Goal: Task Accomplishment & Management: Manage account settings

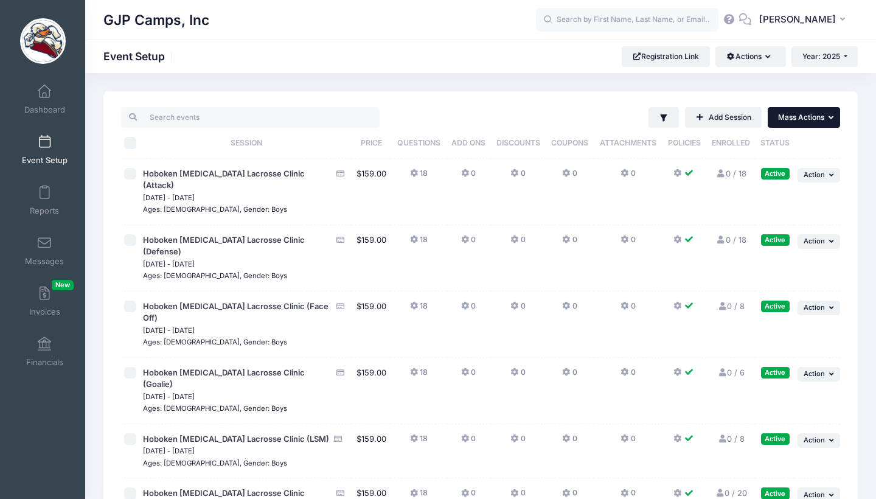
click at [801, 119] on span "Mass Actions" at bounding box center [801, 117] width 46 height 9
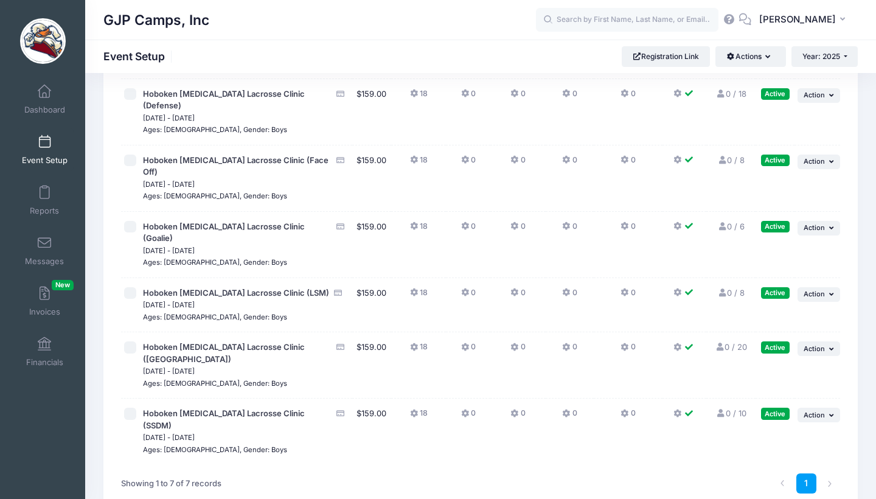
scroll to position [145, 0]
click at [817, 224] on span "Action" at bounding box center [813, 228] width 21 height 9
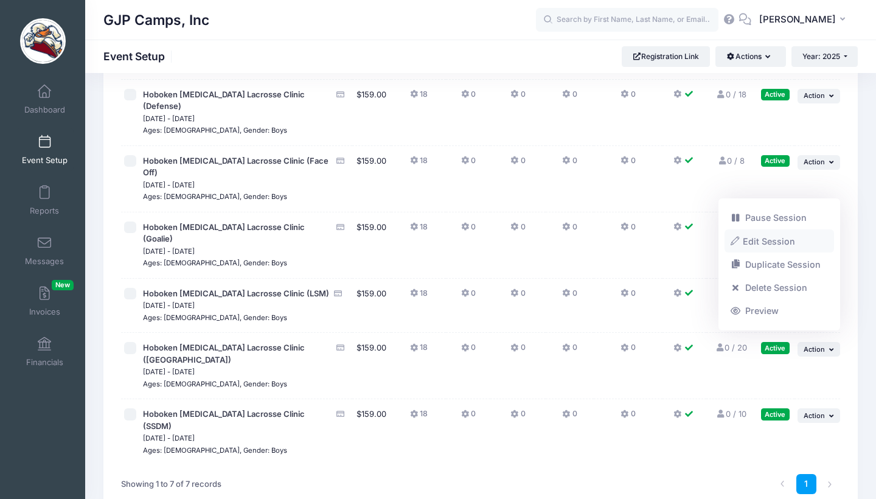
click at [780, 241] on link "Edit Session" at bounding box center [779, 240] width 110 height 23
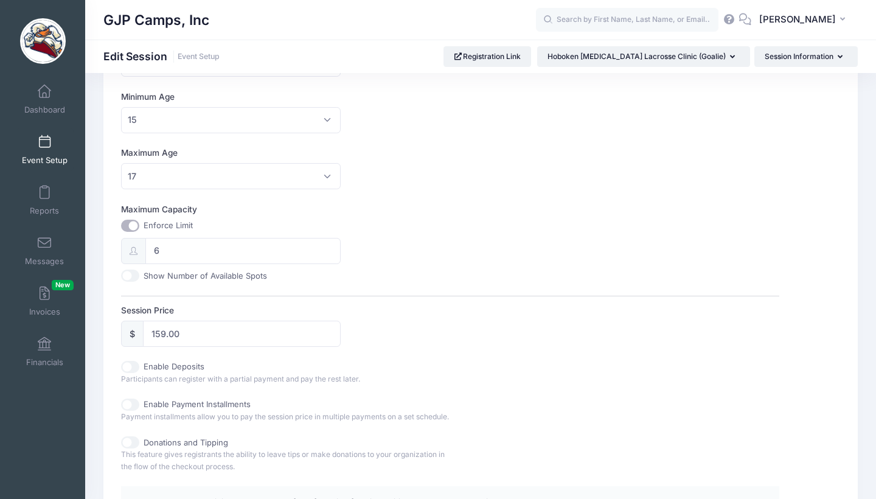
scroll to position [322, 0]
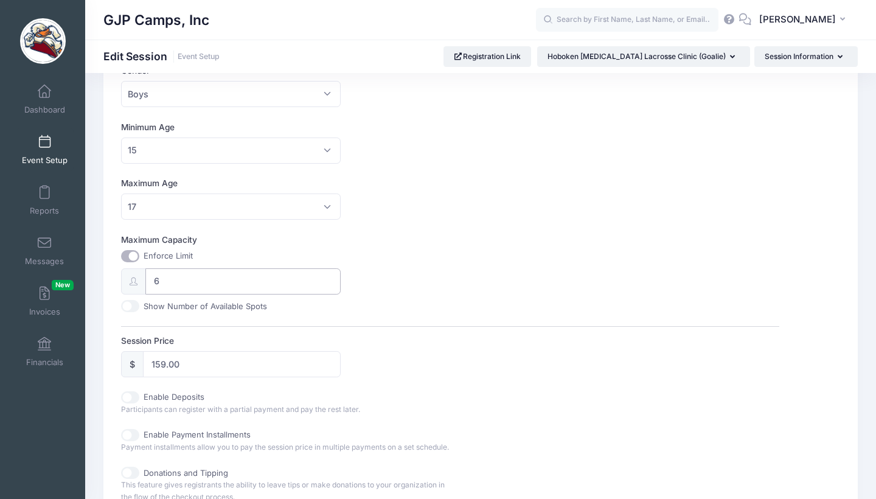
click at [173, 283] on input "6" at bounding box center [242, 281] width 195 height 26
type input "4"
click at [471, 272] on div "Maximum Capacity Enforce Limit 4 Show Number of Available Spots" at bounding box center [449, 273] width 657 height 78
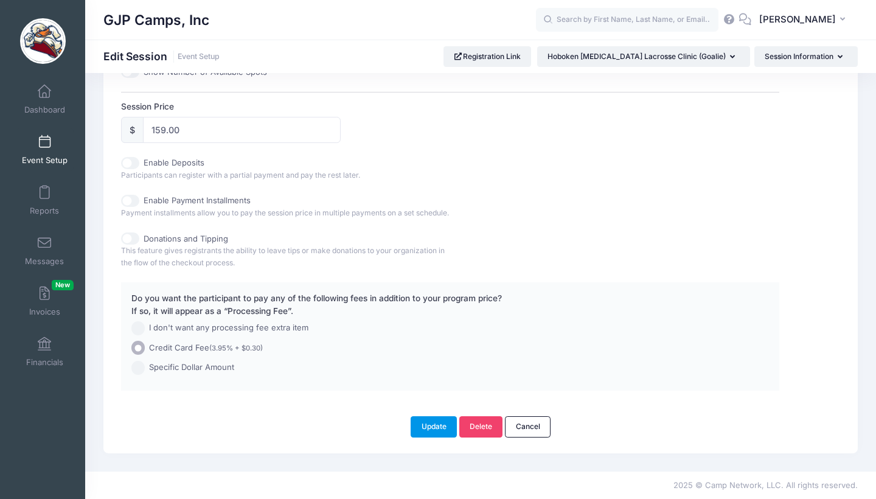
click at [432, 430] on button "Update" at bounding box center [434, 426] width 46 height 21
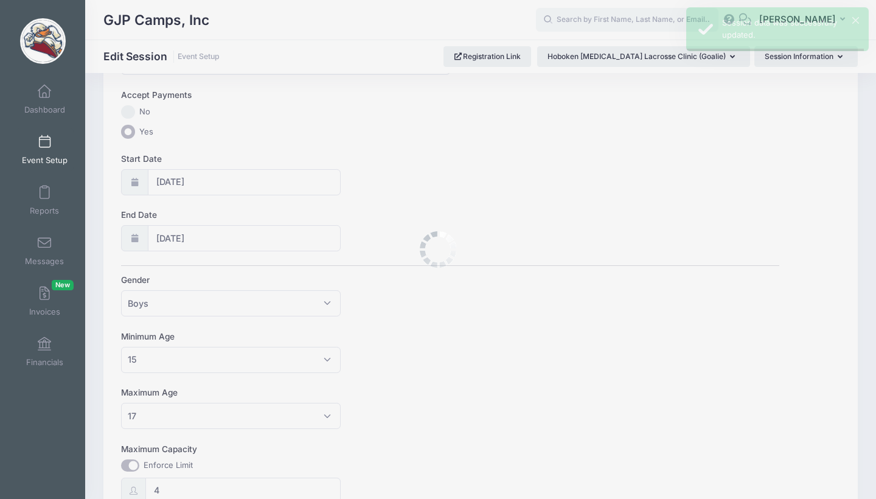
scroll to position [0, 0]
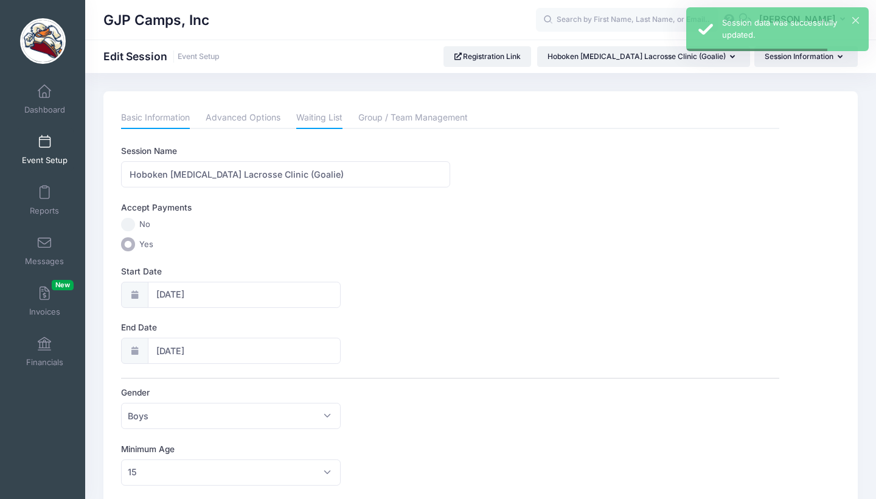
click at [320, 117] on link "Waiting List" at bounding box center [319, 118] width 46 height 22
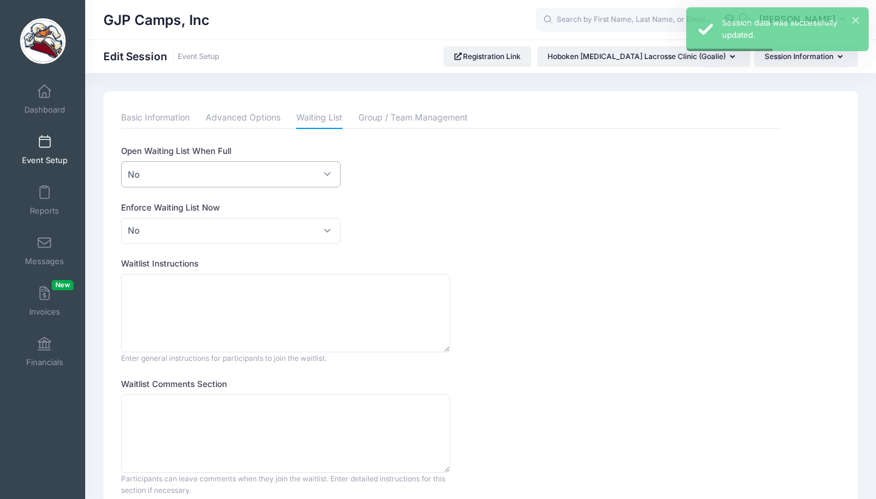
click at [311, 181] on span "No" at bounding box center [230, 174] width 219 height 26
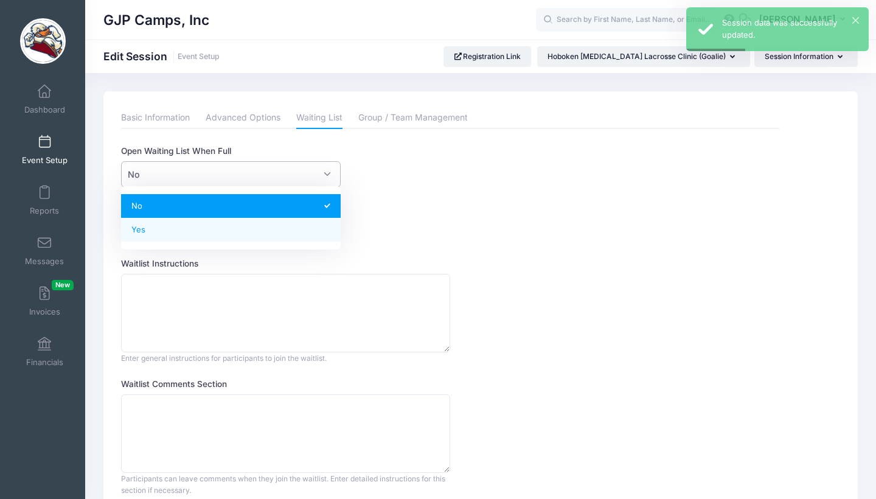
select select "1"
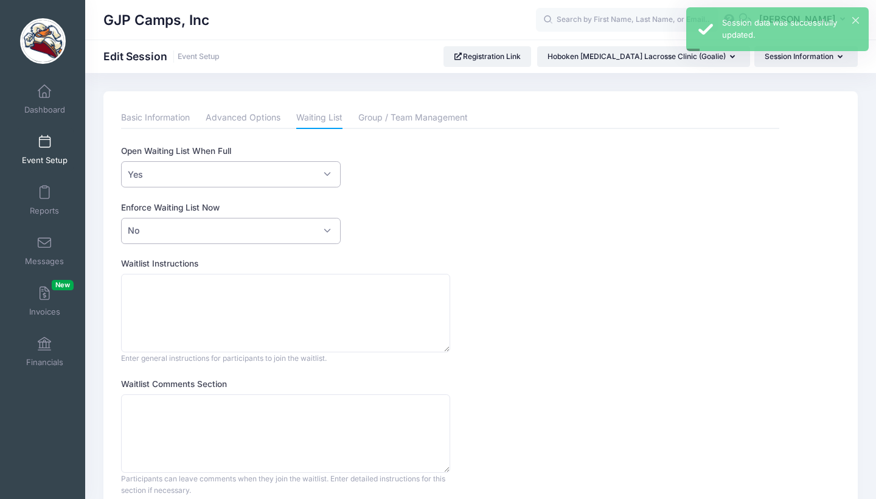
click at [271, 235] on span "No" at bounding box center [230, 231] width 219 height 26
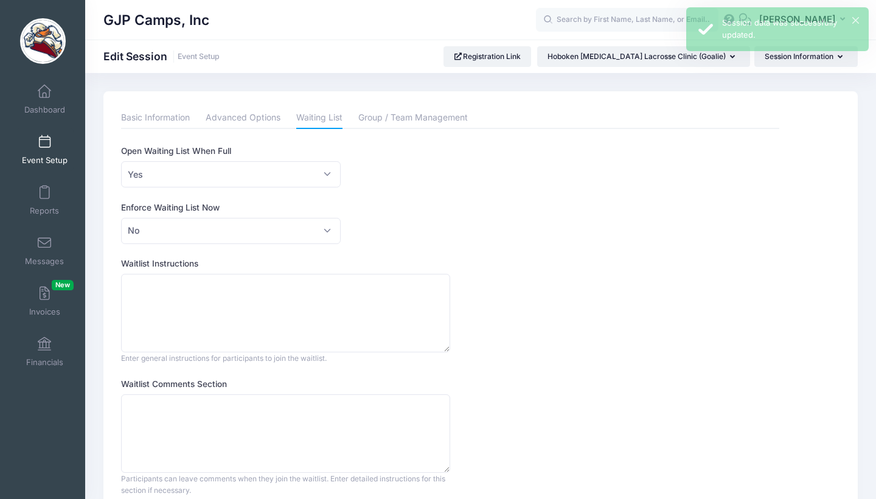
click at [448, 234] on div "Enforce Waiting List Now Please Select No Yes No" at bounding box center [449, 222] width 657 height 43
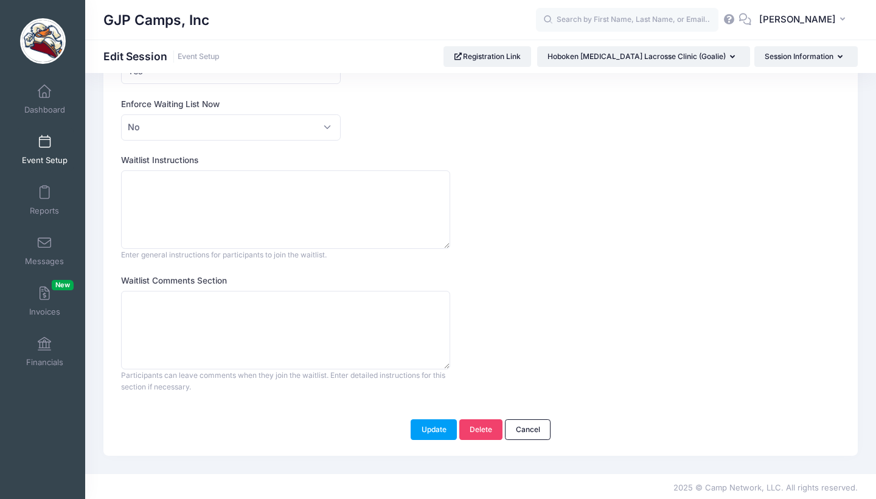
scroll to position [103, 0]
click at [436, 439] on div "Please update the information for this particular session. Basic Information Ad…" at bounding box center [480, 222] width 754 height 468
click at [436, 414] on div "Update Delete Cancel" at bounding box center [481, 423] width 730 height 33
click at [435, 427] on button "Update" at bounding box center [434, 430] width 46 height 21
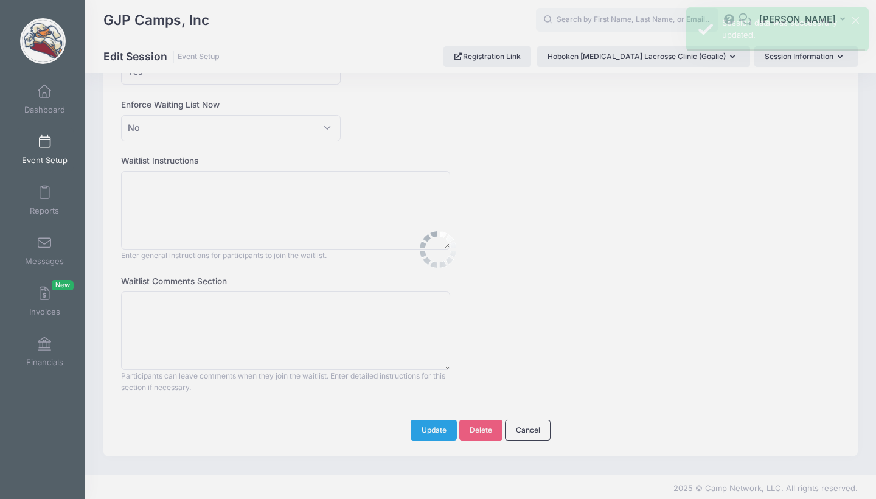
scroll to position [0, 0]
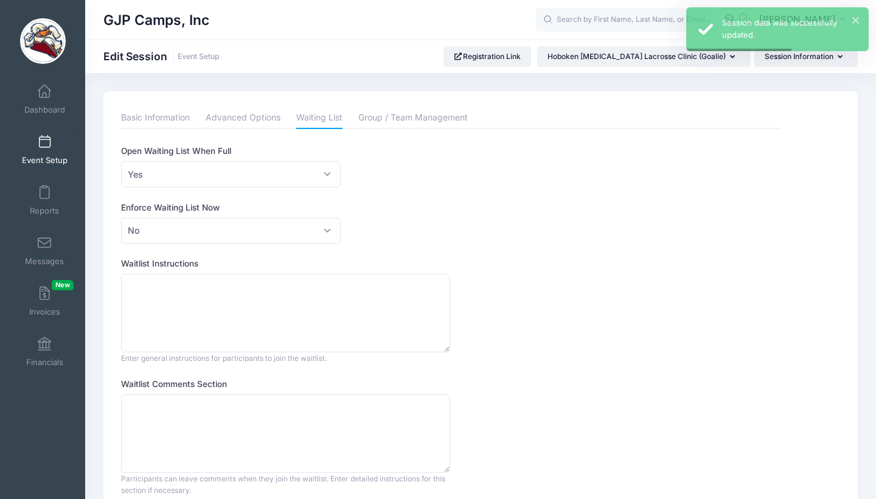
click at [26, 144] on link "Event Setup" at bounding box center [45, 149] width 58 height 43
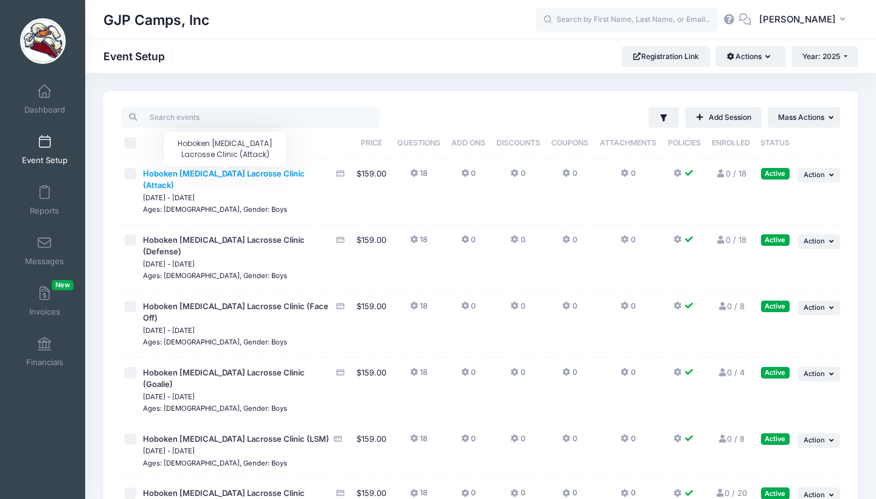
click at [286, 171] on span "Hoboken [MEDICAL_DATA] Lacrosse Clinic (Attack)" at bounding box center [224, 179] width 162 height 22
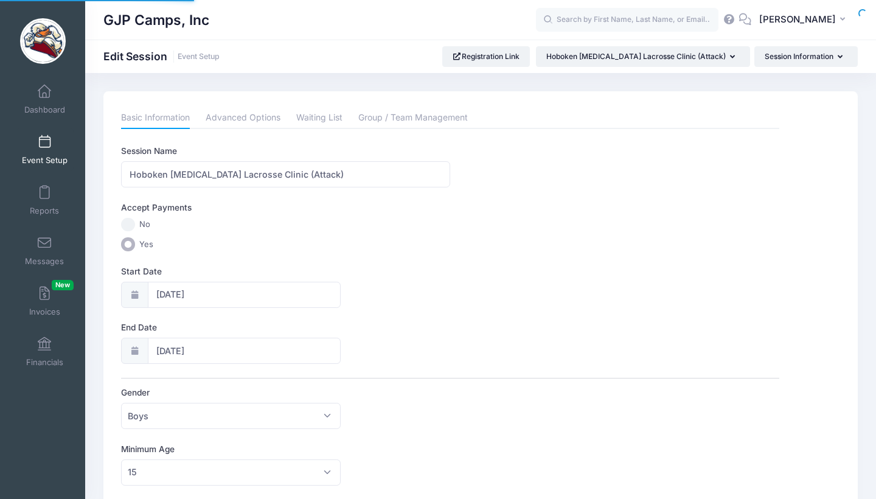
select select "0"
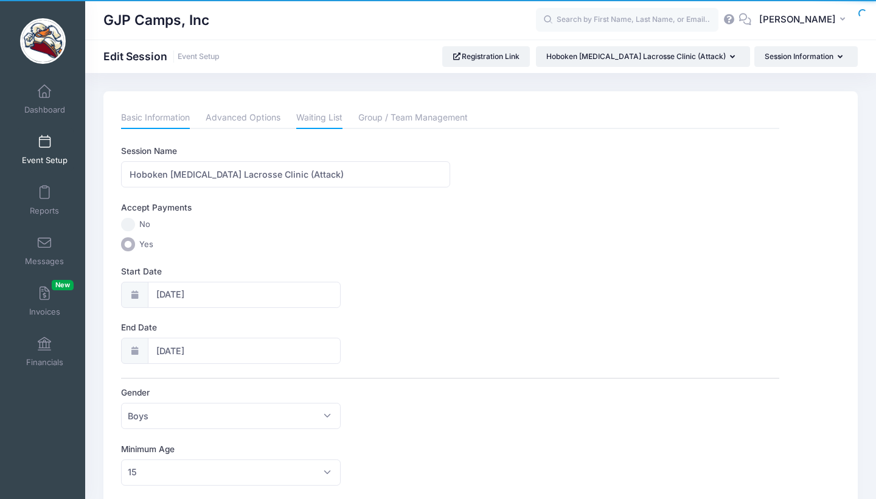
click at [334, 119] on link "Waiting List" at bounding box center [319, 118] width 46 height 22
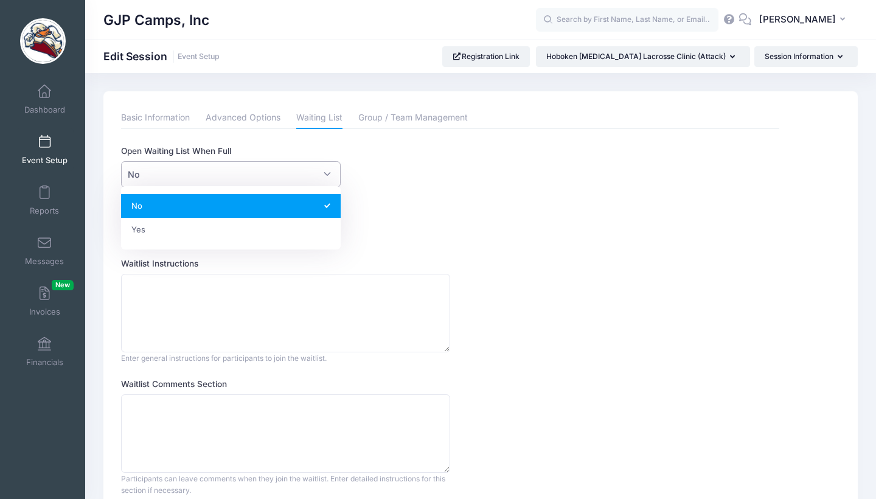
click at [187, 164] on span "No" at bounding box center [230, 174] width 219 height 26
select select "1"
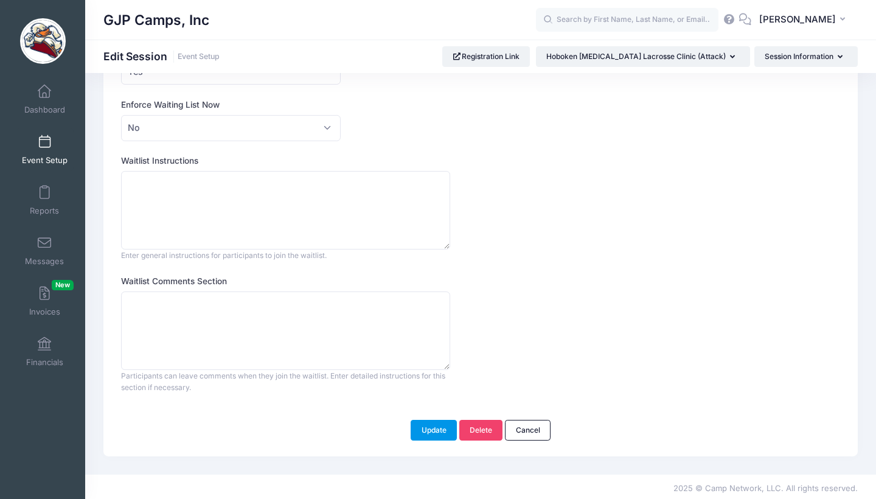
click at [439, 433] on button "Update" at bounding box center [434, 430] width 46 height 21
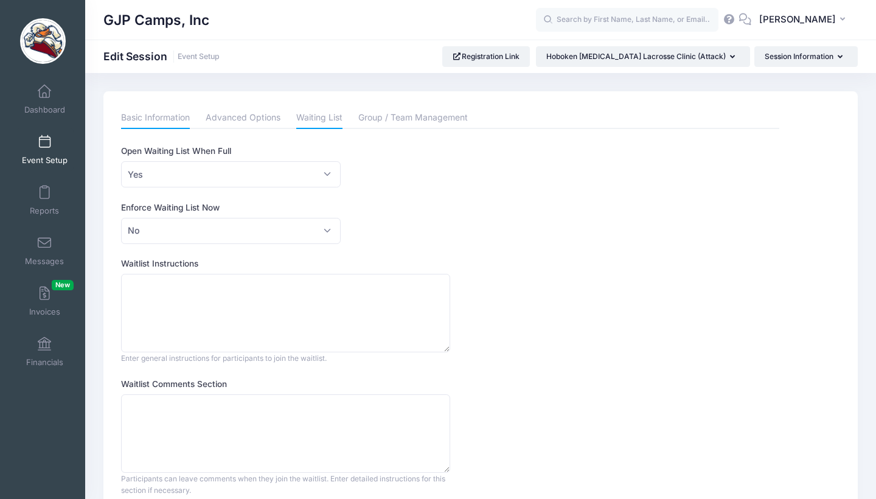
click at [178, 115] on link "Basic Information" at bounding box center [155, 118] width 69 height 22
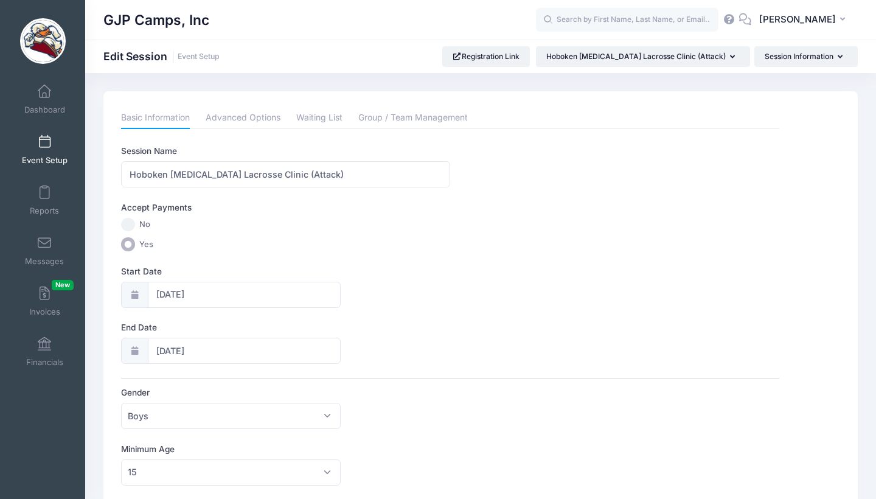
scroll to position [4, 0]
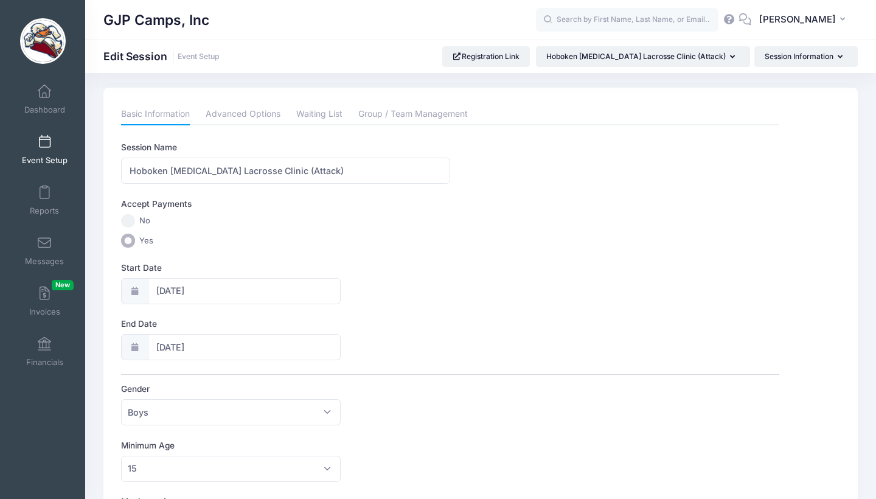
click at [46, 156] on span "Event Setup" at bounding box center [45, 160] width 46 height 10
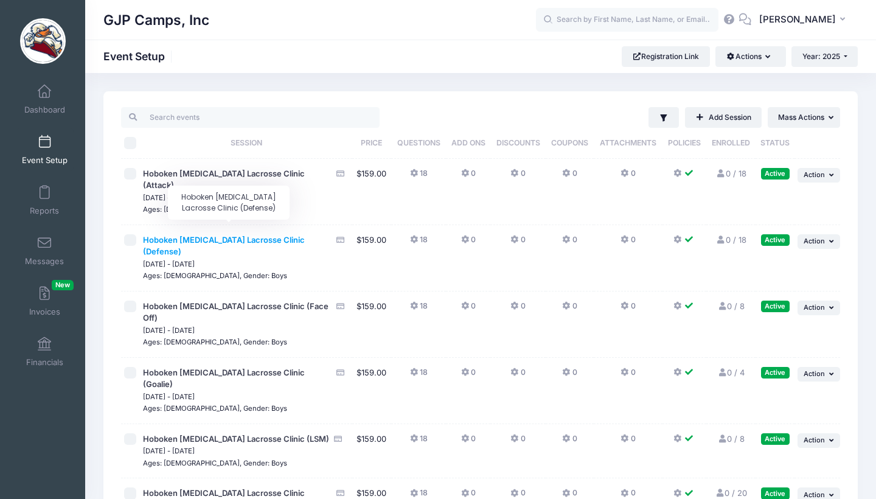
click at [269, 235] on span "Hoboken [MEDICAL_DATA] Lacrosse Clinic (Defense)" at bounding box center [224, 246] width 162 height 22
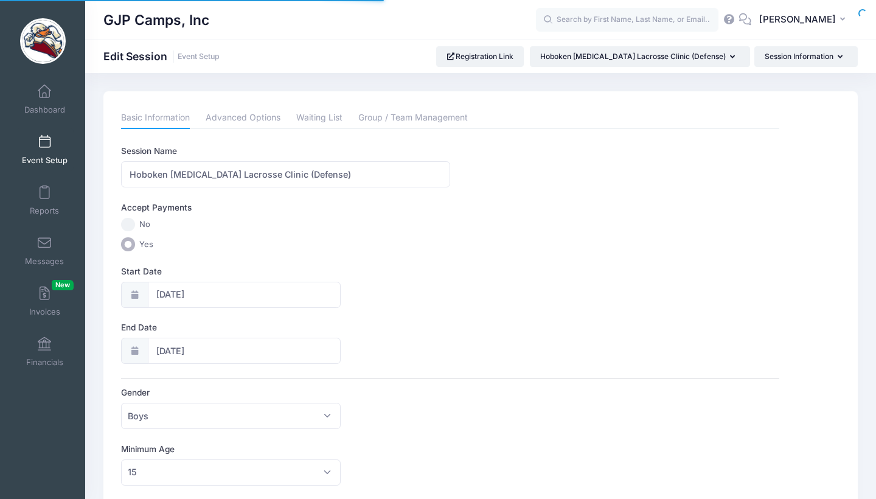
select select "0"
click at [330, 120] on link "Waiting List" at bounding box center [319, 118] width 46 height 22
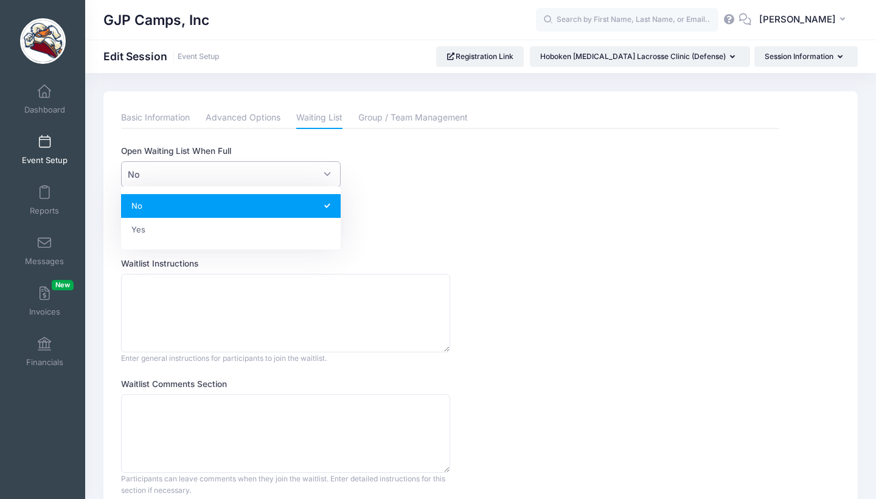
click at [235, 181] on span "No" at bounding box center [230, 174] width 219 height 26
click at [218, 246] on span "No Yes" at bounding box center [230, 217] width 219 height 63
select select "1"
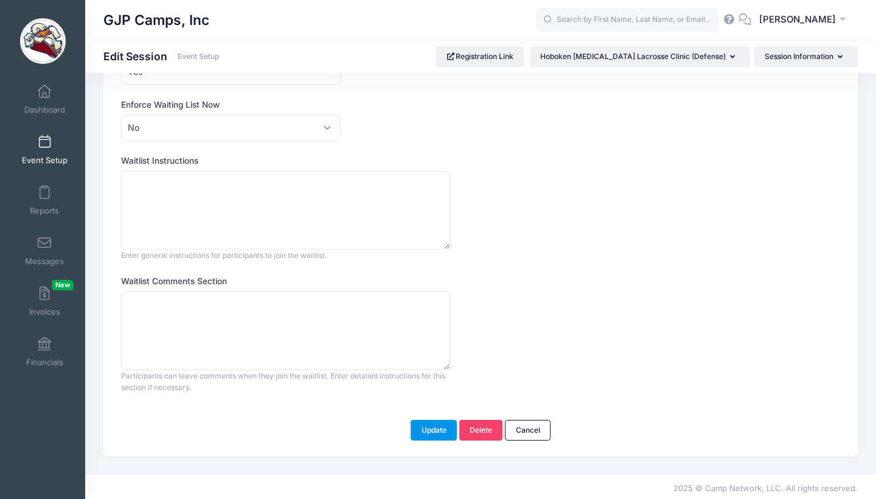
click at [438, 428] on button "Update" at bounding box center [434, 430] width 46 height 21
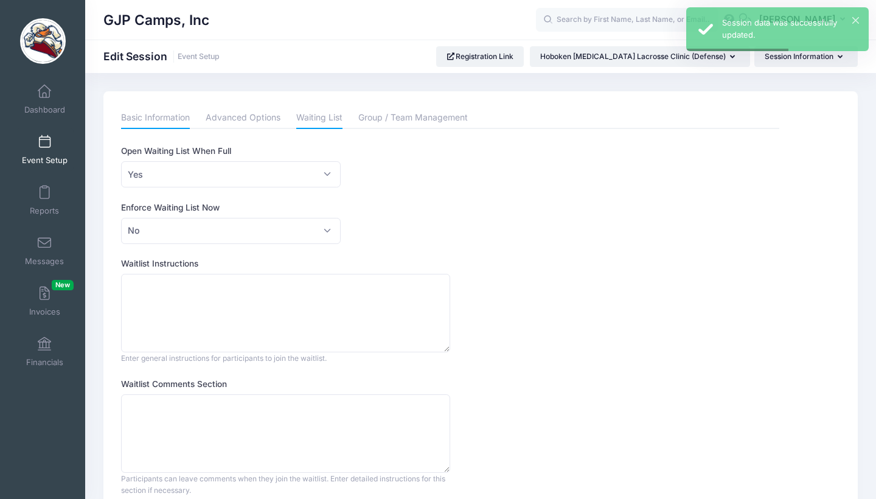
click at [152, 119] on link "Basic Information" at bounding box center [155, 118] width 69 height 22
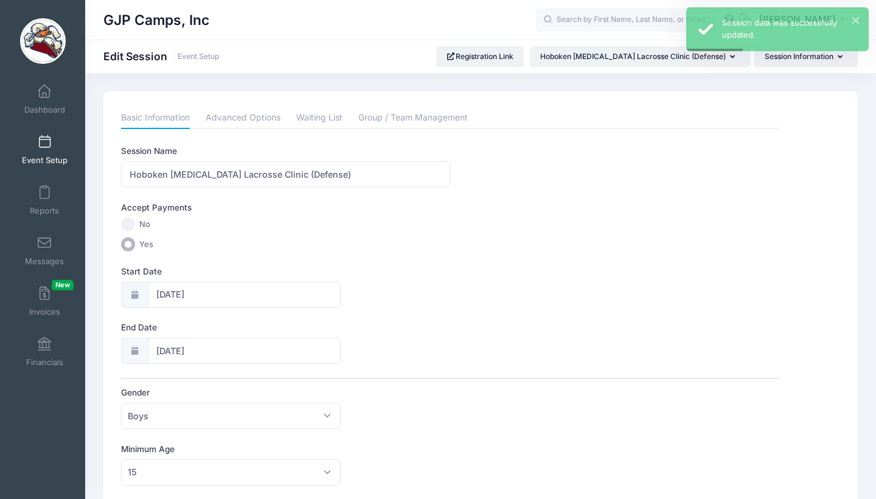
click at [32, 145] on link "Event Setup" at bounding box center [45, 149] width 58 height 43
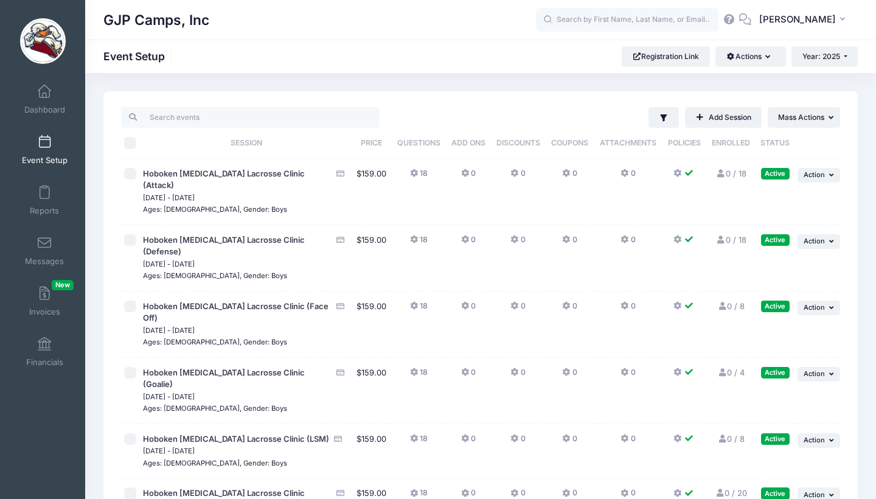
click at [277, 324] on span "[DATE] - [DATE]" at bounding box center [246, 330] width 206 height 12
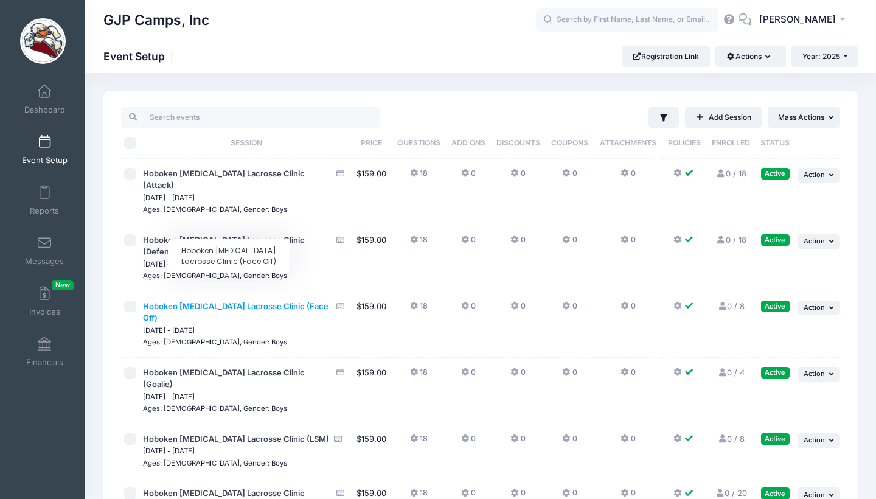
click at [279, 301] on span "Hoboken [MEDICAL_DATA] Lacrosse Clinic (Face Off)" at bounding box center [235, 312] width 185 height 22
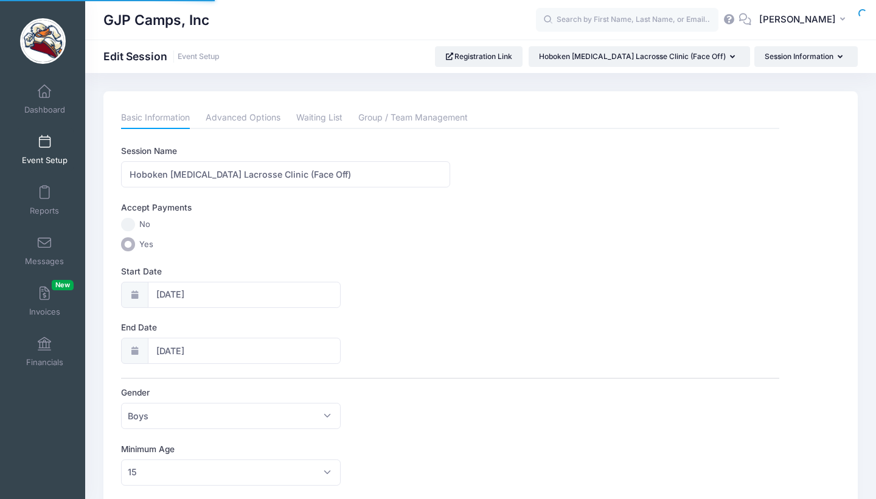
select select "0"
click at [335, 108] on link "Waiting List" at bounding box center [319, 118] width 46 height 22
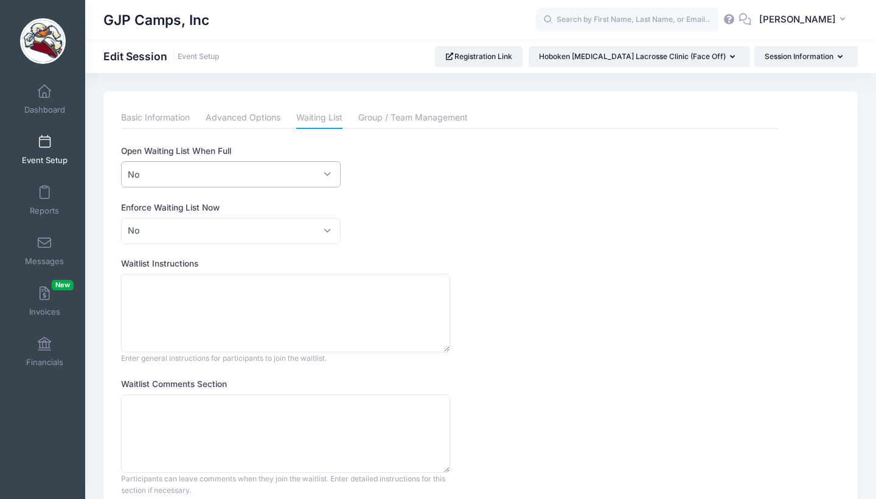
click at [241, 179] on span "No" at bounding box center [230, 174] width 219 height 26
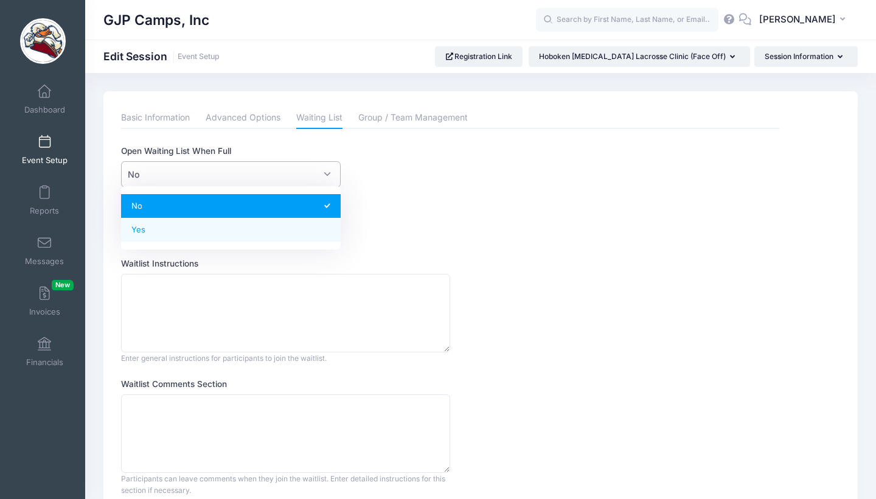
select select "1"
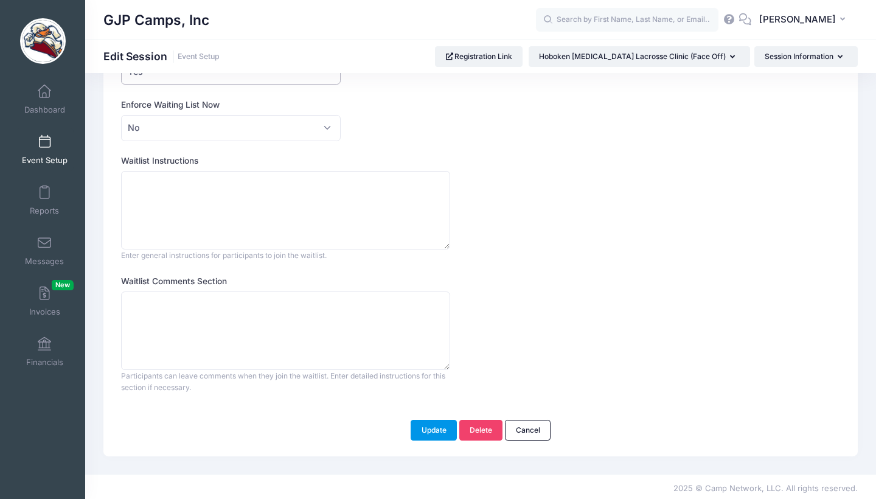
click at [446, 431] on button "Update" at bounding box center [434, 430] width 46 height 21
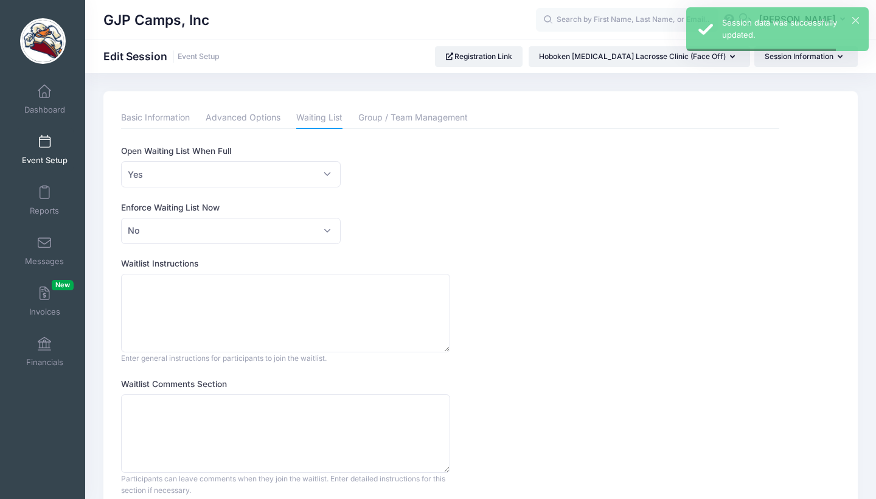
click at [40, 161] on span "Event Setup" at bounding box center [45, 160] width 46 height 10
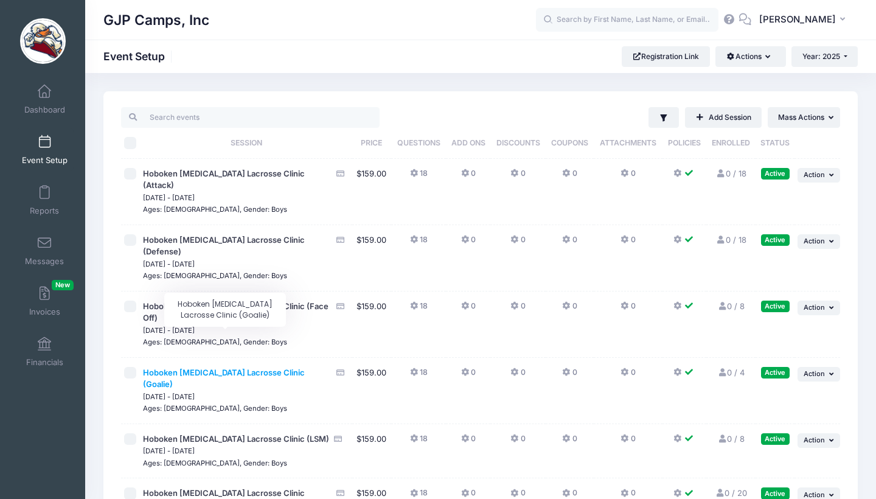
click at [268, 367] on span "Hoboken [MEDICAL_DATA] Lacrosse Clinic (Goalie)" at bounding box center [224, 378] width 162 height 22
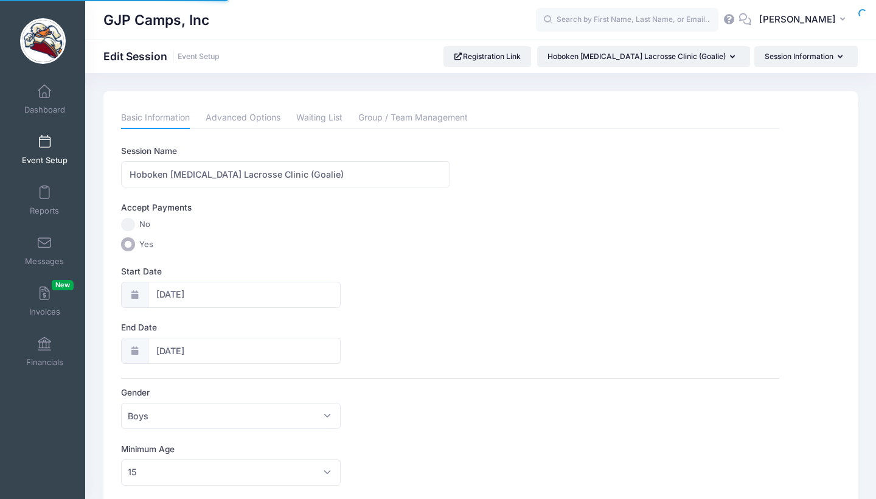
select select "0"
click at [317, 122] on link "Waiting List" at bounding box center [319, 118] width 46 height 22
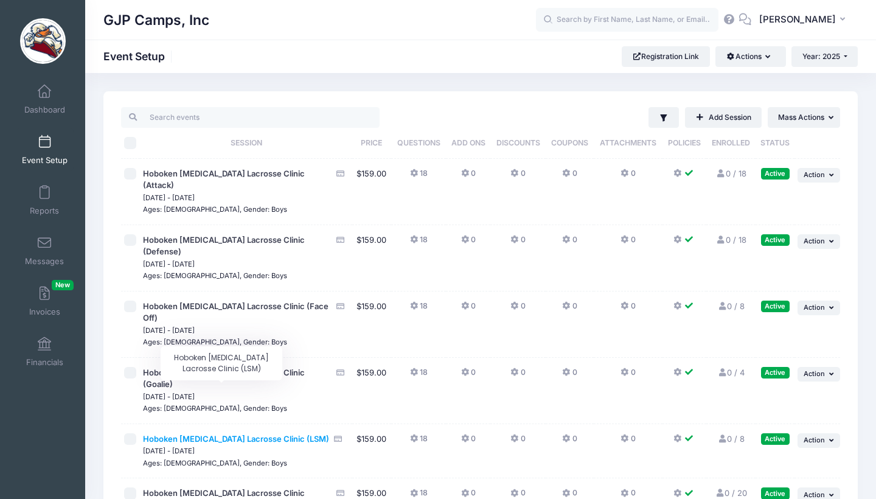
click at [285, 434] on span "Hoboken [MEDICAL_DATA] Lacrosse Clinic (LSM)" at bounding box center [236, 439] width 186 height 10
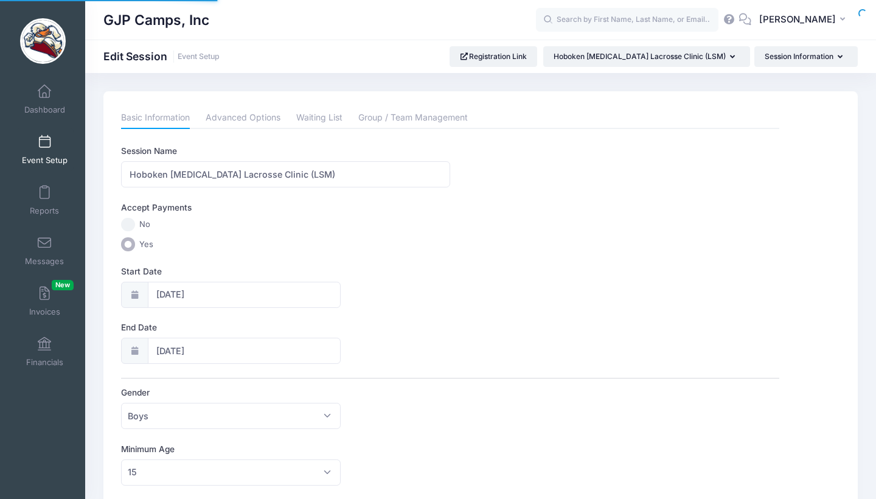
select select "0"
click at [329, 122] on link "Waiting List" at bounding box center [319, 118] width 46 height 22
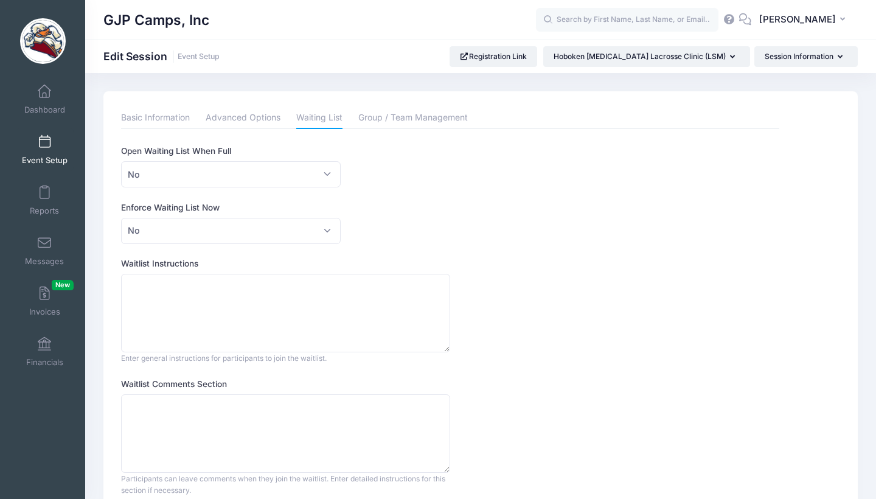
click at [260, 193] on div "This feature allows directors to customize the waitlist texts and behaviour. Op…" at bounding box center [449, 321] width 657 height 352
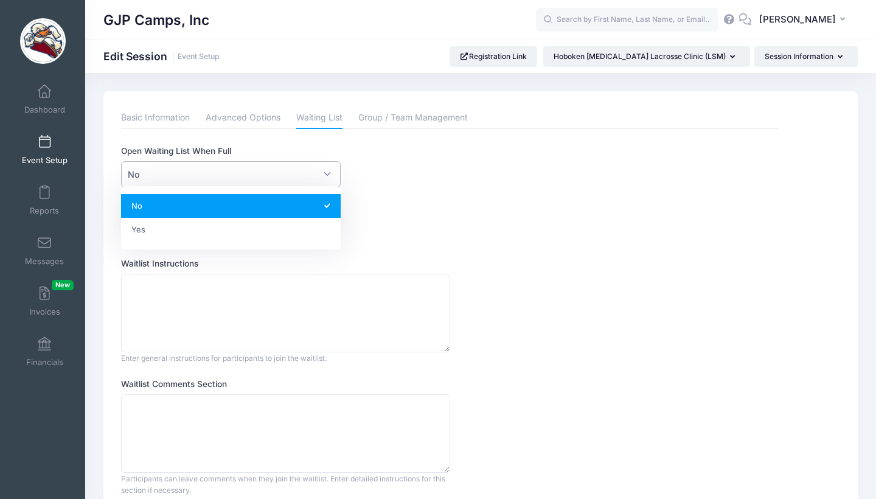
click at [262, 185] on span "No" at bounding box center [230, 174] width 219 height 26
select select "1"
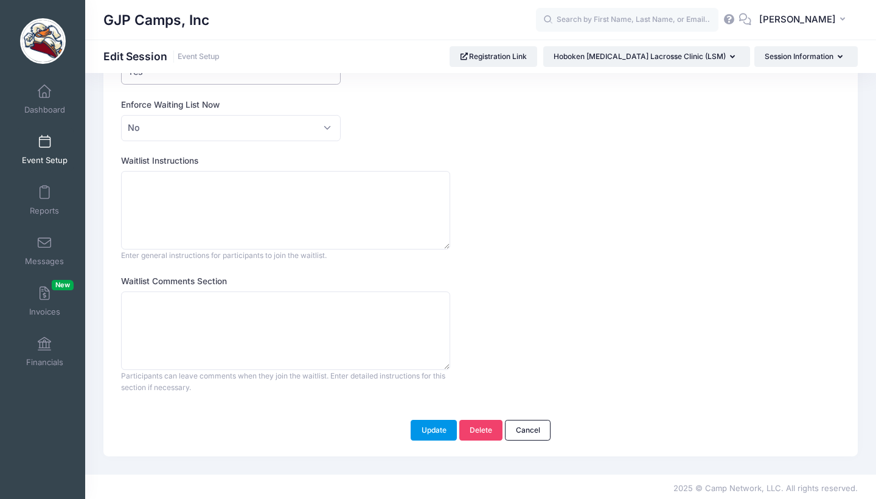
click at [437, 429] on button "Update" at bounding box center [434, 430] width 46 height 21
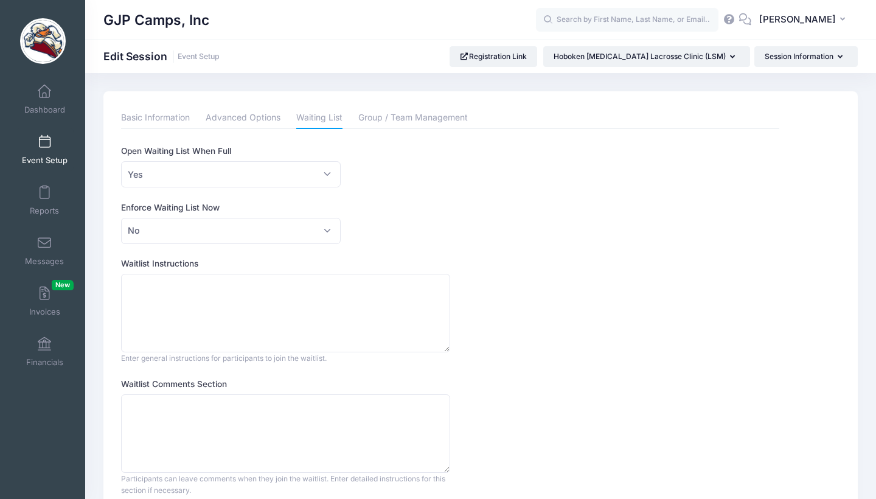
click at [44, 139] on span at bounding box center [44, 142] width 0 height 13
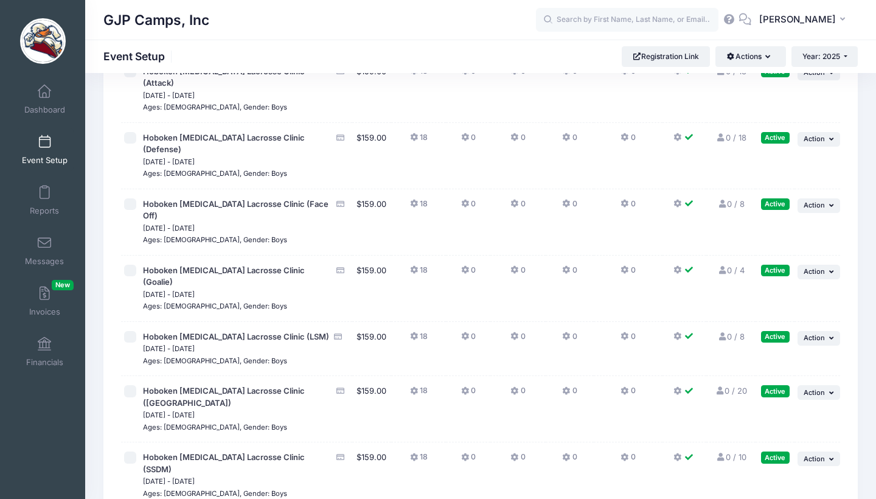
scroll to position [121, 0]
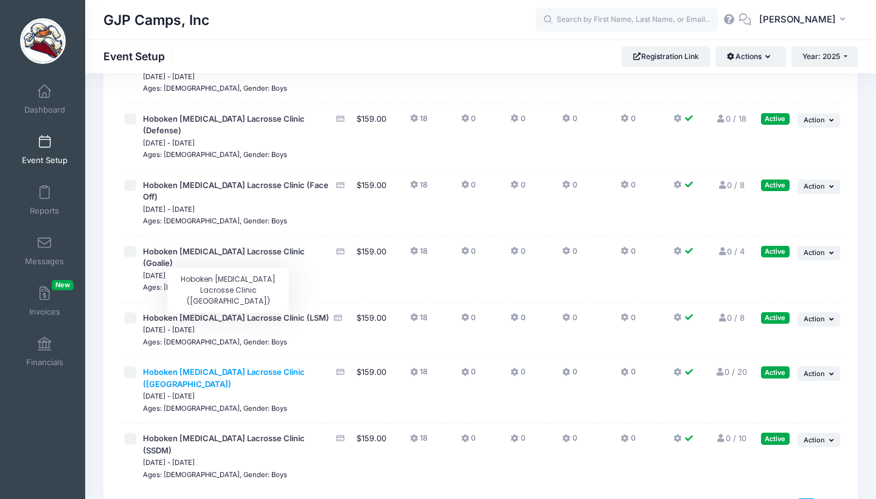
click at [285, 367] on span "Hoboken [MEDICAL_DATA] Lacrosse Clinic ([GEOGRAPHIC_DATA])" at bounding box center [224, 378] width 162 height 22
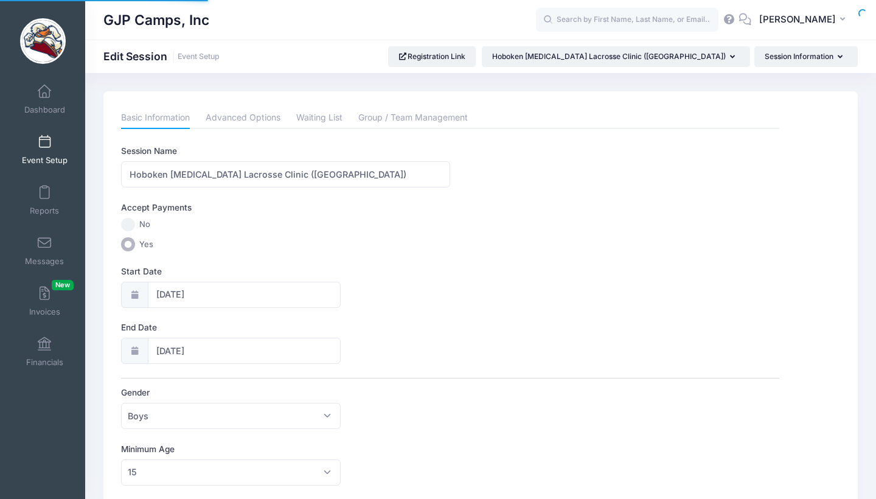
select select "0"
click at [320, 113] on link "Waiting List" at bounding box center [319, 118] width 46 height 22
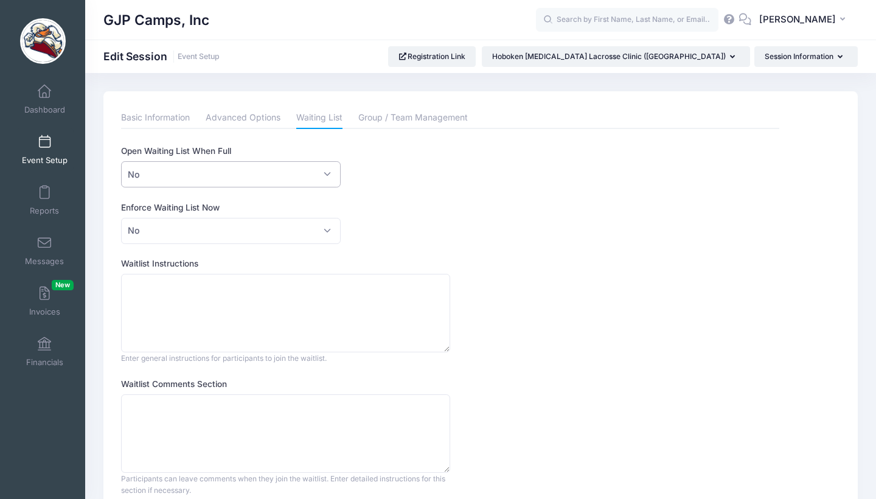
click at [235, 167] on span "No" at bounding box center [230, 174] width 219 height 26
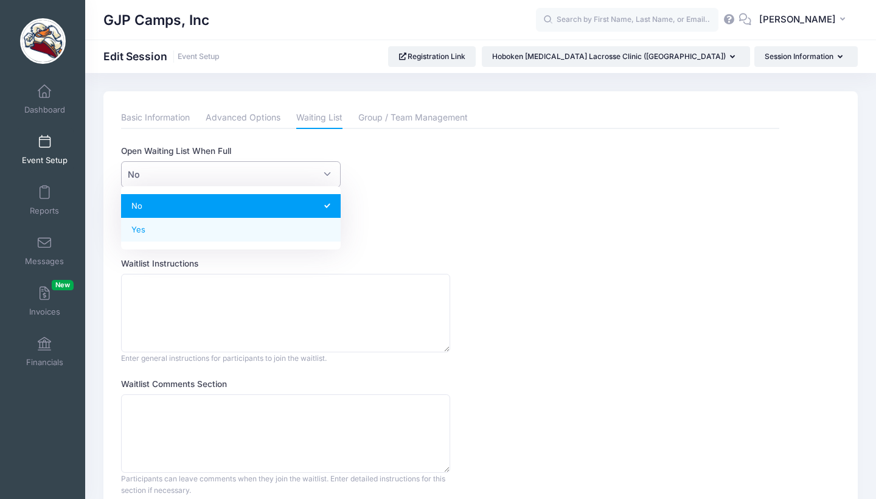
select select "1"
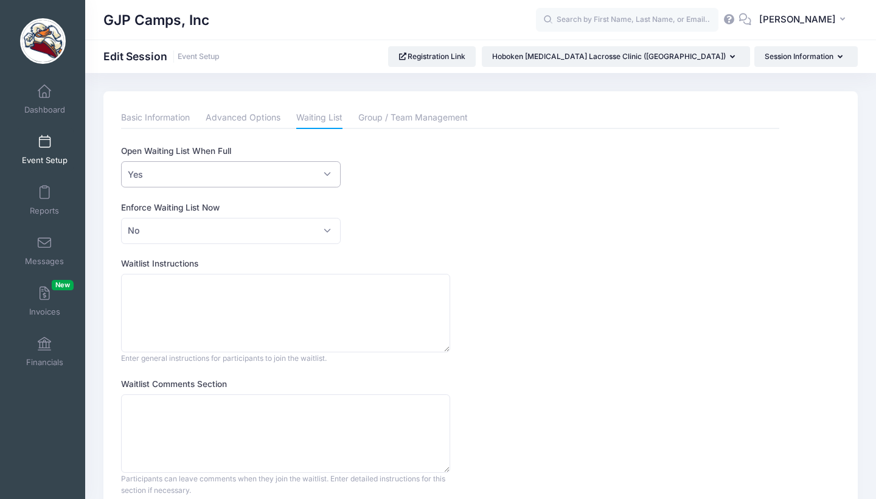
click at [46, 152] on link "Event Setup" at bounding box center [45, 149] width 58 height 43
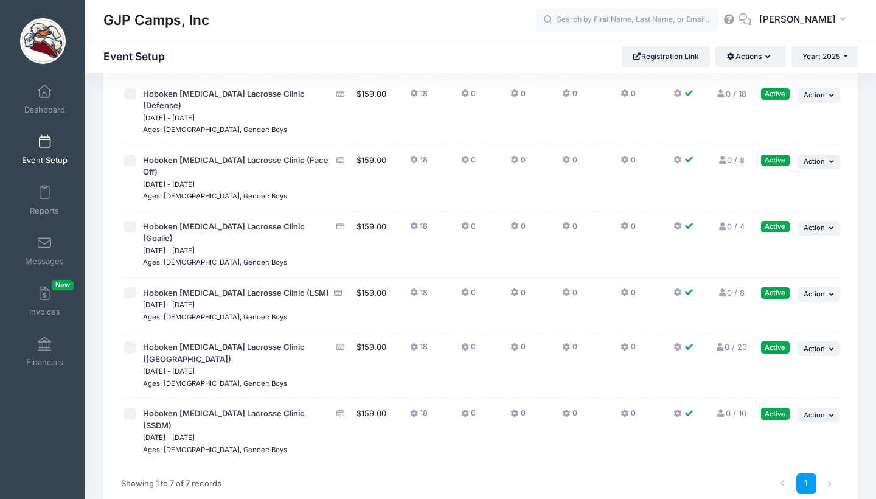
scroll to position [145, 0]
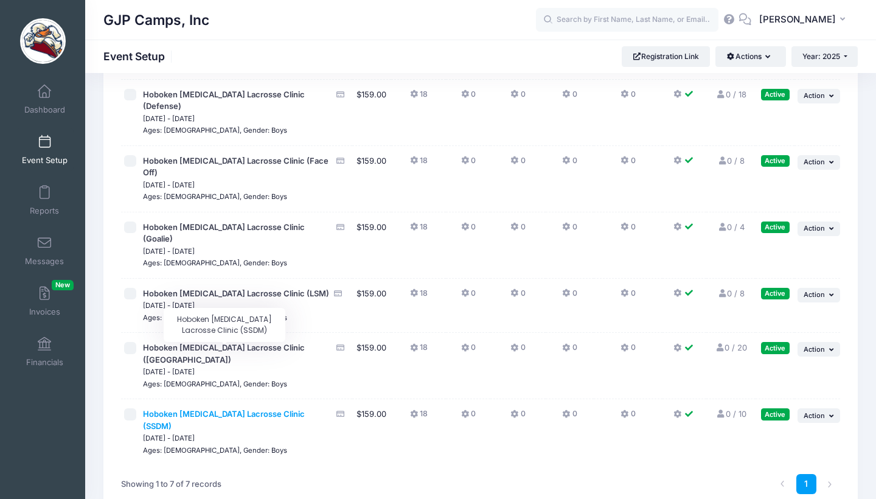
click at [217, 409] on span "Hoboken [MEDICAL_DATA] Lacrosse Clinic (SSDM)" at bounding box center [224, 420] width 162 height 22
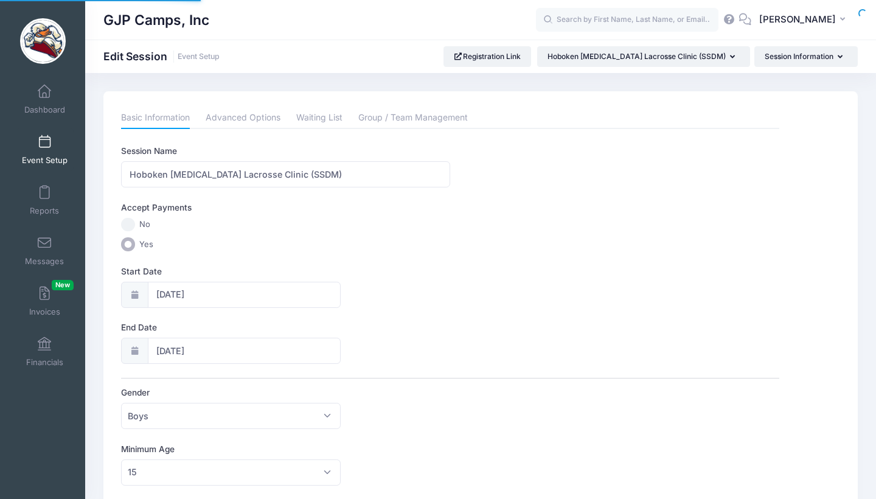
select select "0"
click at [316, 121] on link "Waiting List" at bounding box center [319, 118] width 46 height 22
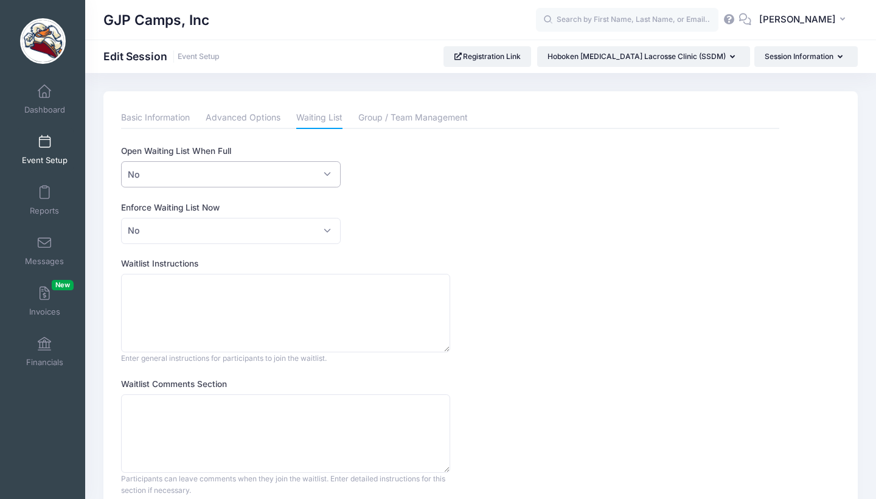
click at [226, 177] on span "No" at bounding box center [230, 174] width 219 height 26
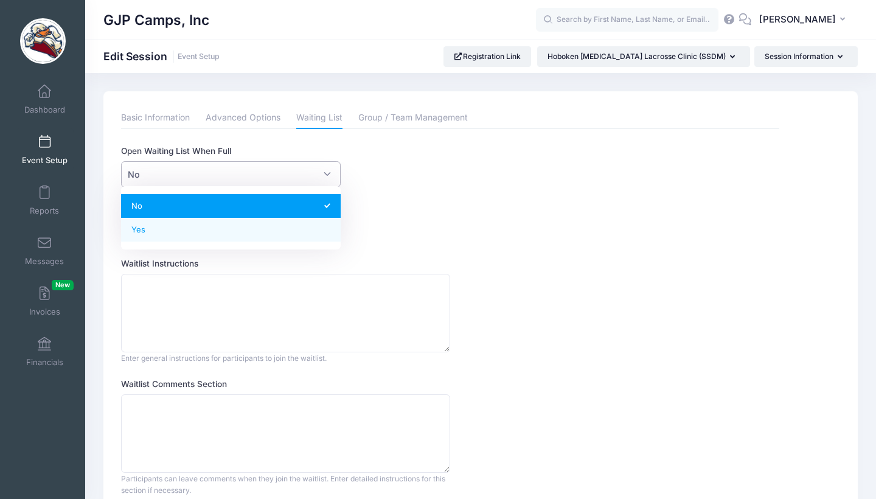
select select "1"
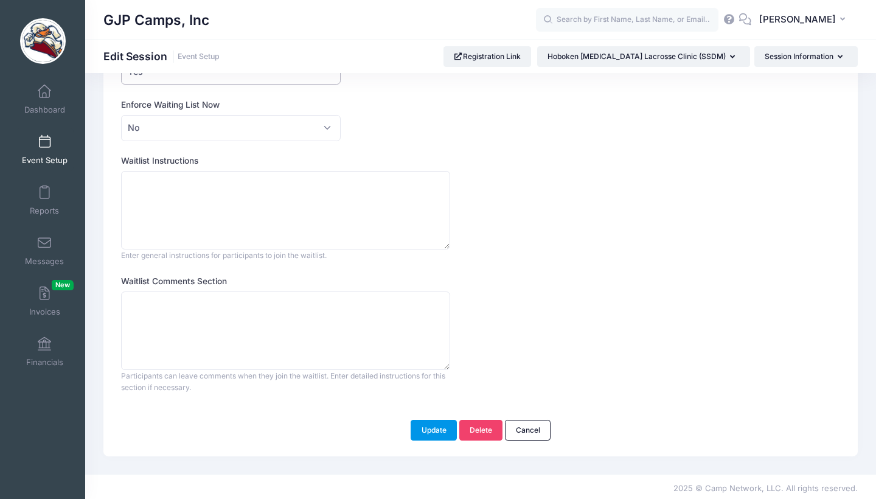
click at [438, 429] on button "Update" at bounding box center [434, 430] width 46 height 21
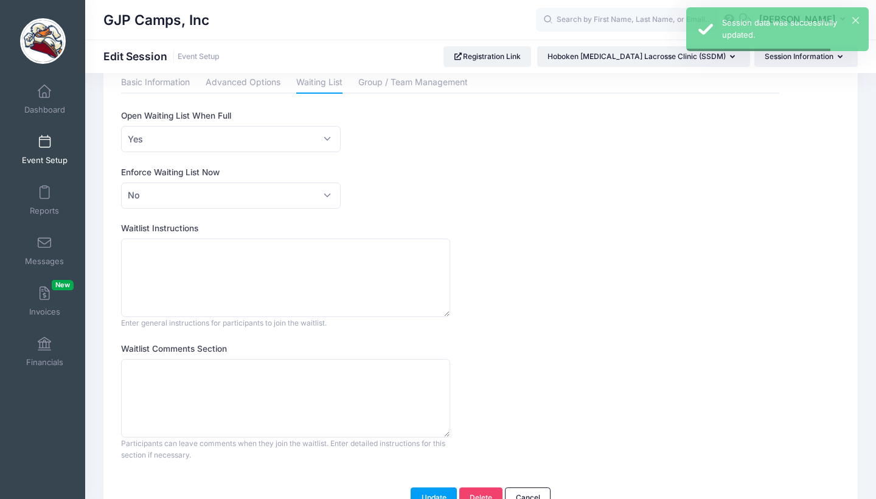
scroll to position [40, 0]
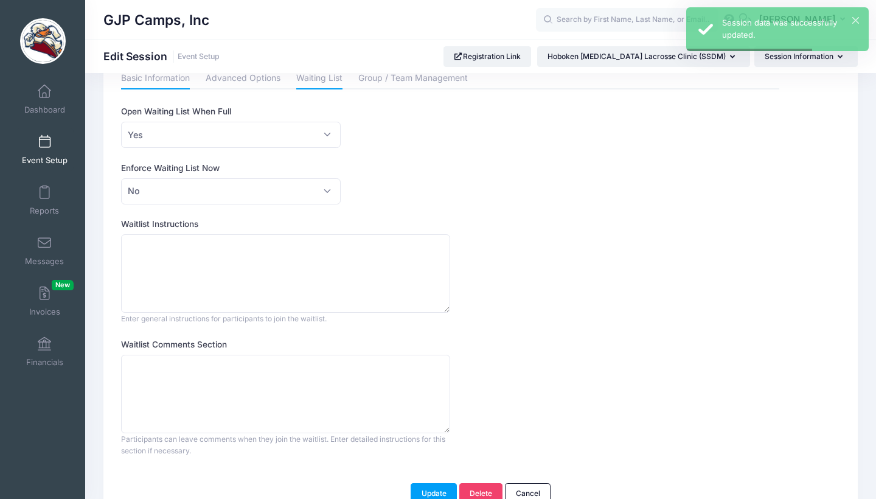
click at [158, 81] on link "Basic Information" at bounding box center [155, 79] width 69 height 22
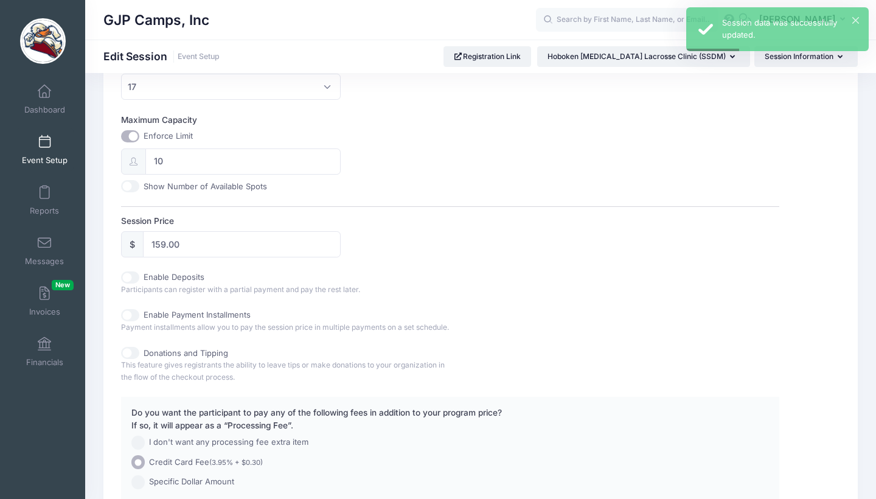
scroll to position [431, 0]
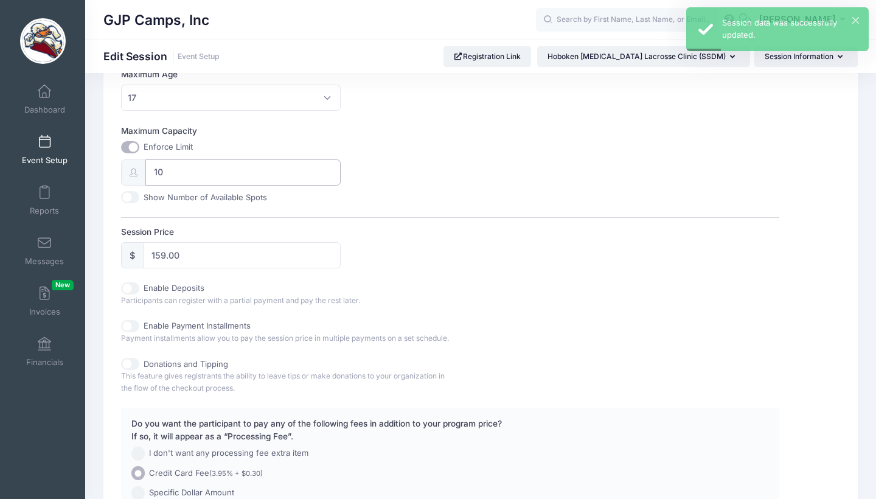
click at [190, 164] on input "10" at bounding box center [242, 172] width 195 height 26
type input "1"
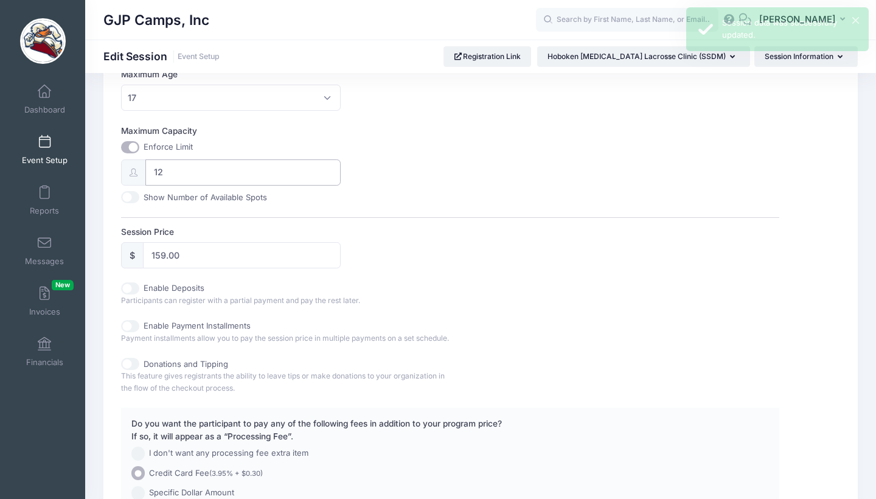
type input "12"
click at [403, 265] on div "Session Name Hoboken Shootout Lacrosse Clinic (SSDM) Accept Payments No Yes Sta…" at bounding box center [449, 115] width 657 height 802
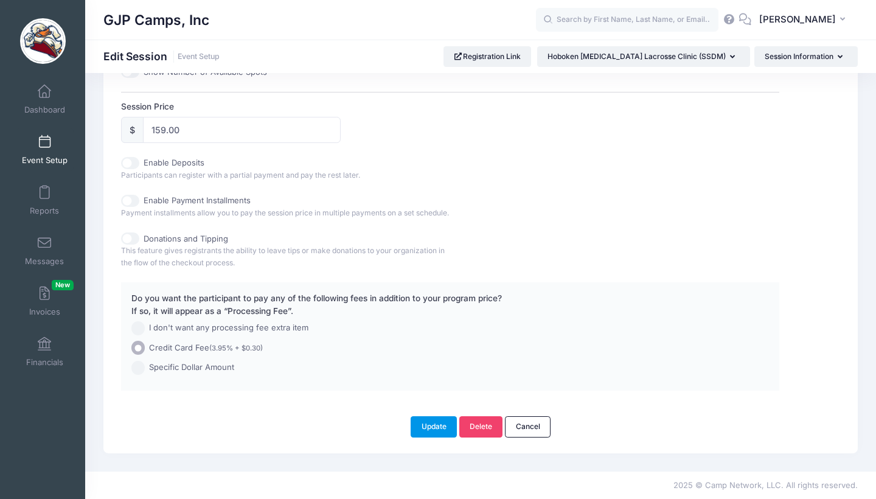
click at [440, 425] on button "Update" at bounding box center [434, 426] width 46 height 21
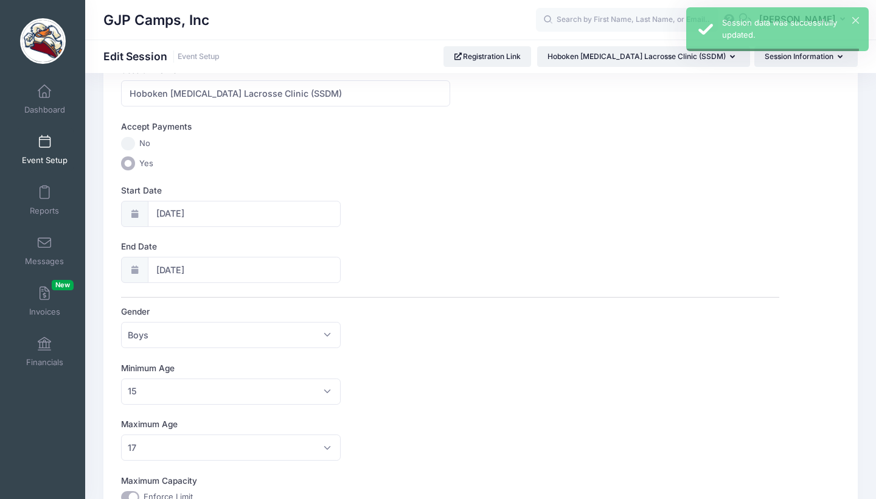
scroll to position [0, 0]
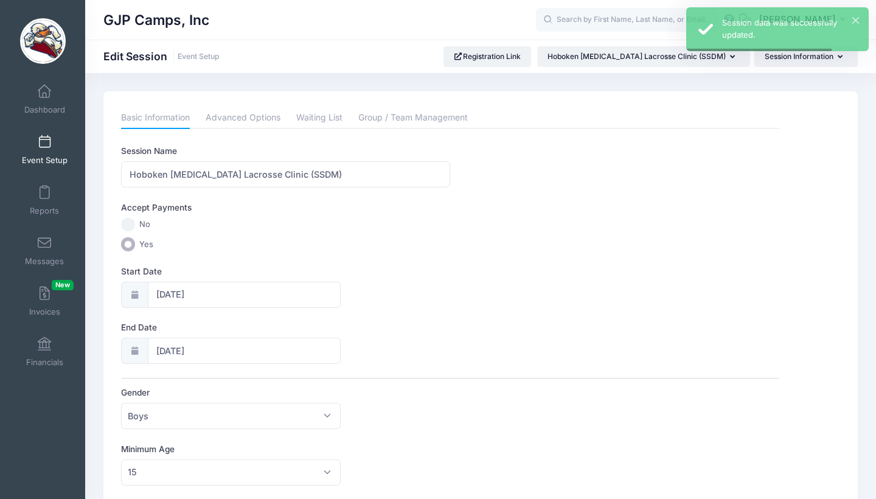
click at [42, 148] on link "Event Setup" at bounding box center [45, 149] width 58 height 43
